Goal: Task Accomplishment & Management: Manage account settings

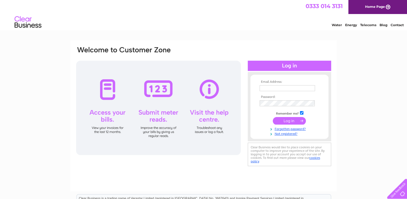
type input "[PERSON_NAME][EMAIL_ADDRESS][PERSON_NAME][DOMAIN_NAME]"
click at [286, 122] on input "submit" at bounding box center [289, 121] width 33 height 8
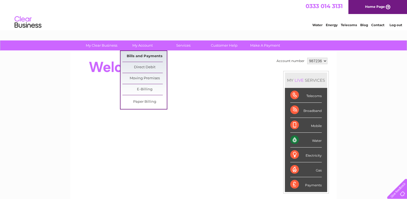
click at [150, 55] on link "Bills and Payments" at bounding box center [145, 56] width 44 height 11
click at [147, 54] on link "Bills and Payments" at bounding box center [145, 56] width 44 height 11
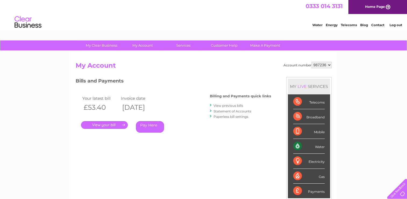
click at [113, 126] on link "." at bounding box center [104, 125] width 47 height 8
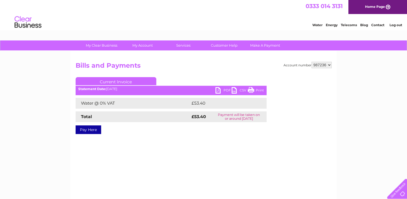
click at [223, 89] on link "PDF" at bounding box center [224, 91] width 16 height 8
click at [220, 88] on link "PDF" at bounding box center [224, 91] width 16 height 8
